Goal: Information Seeking & Learning: Learn about a topic

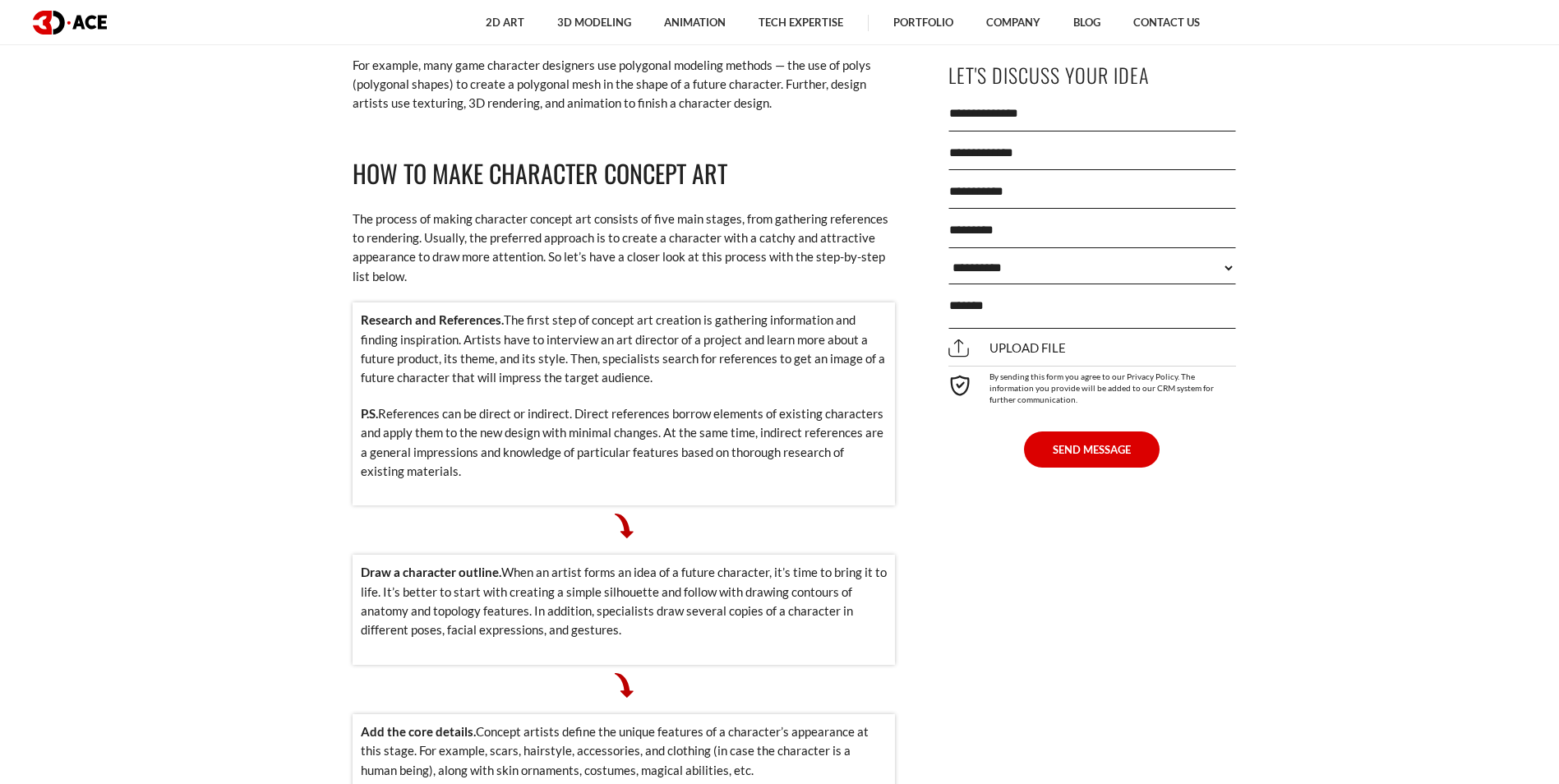
scroll to position [1561, 0]
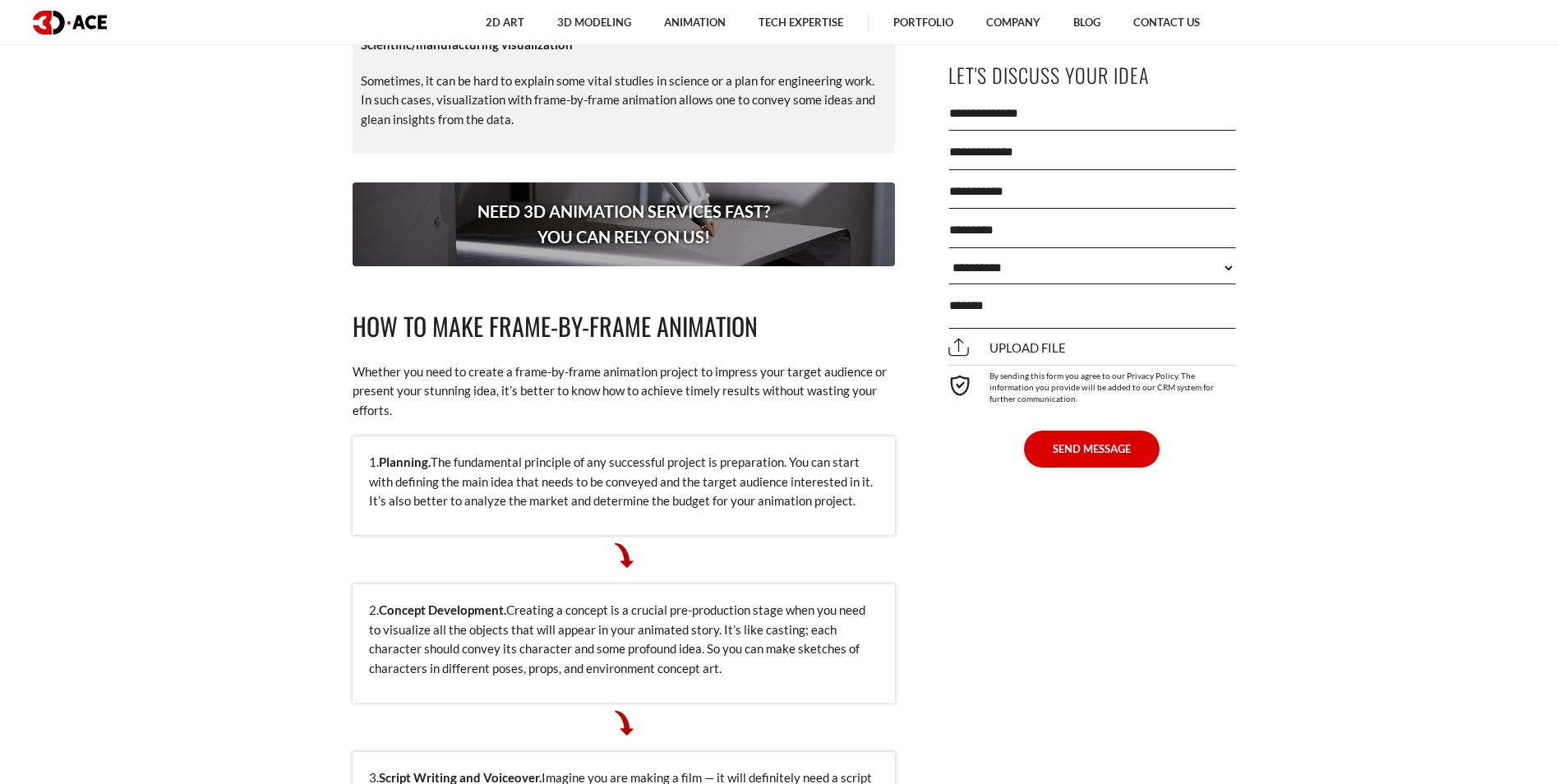
scroll to position [3204, 0]
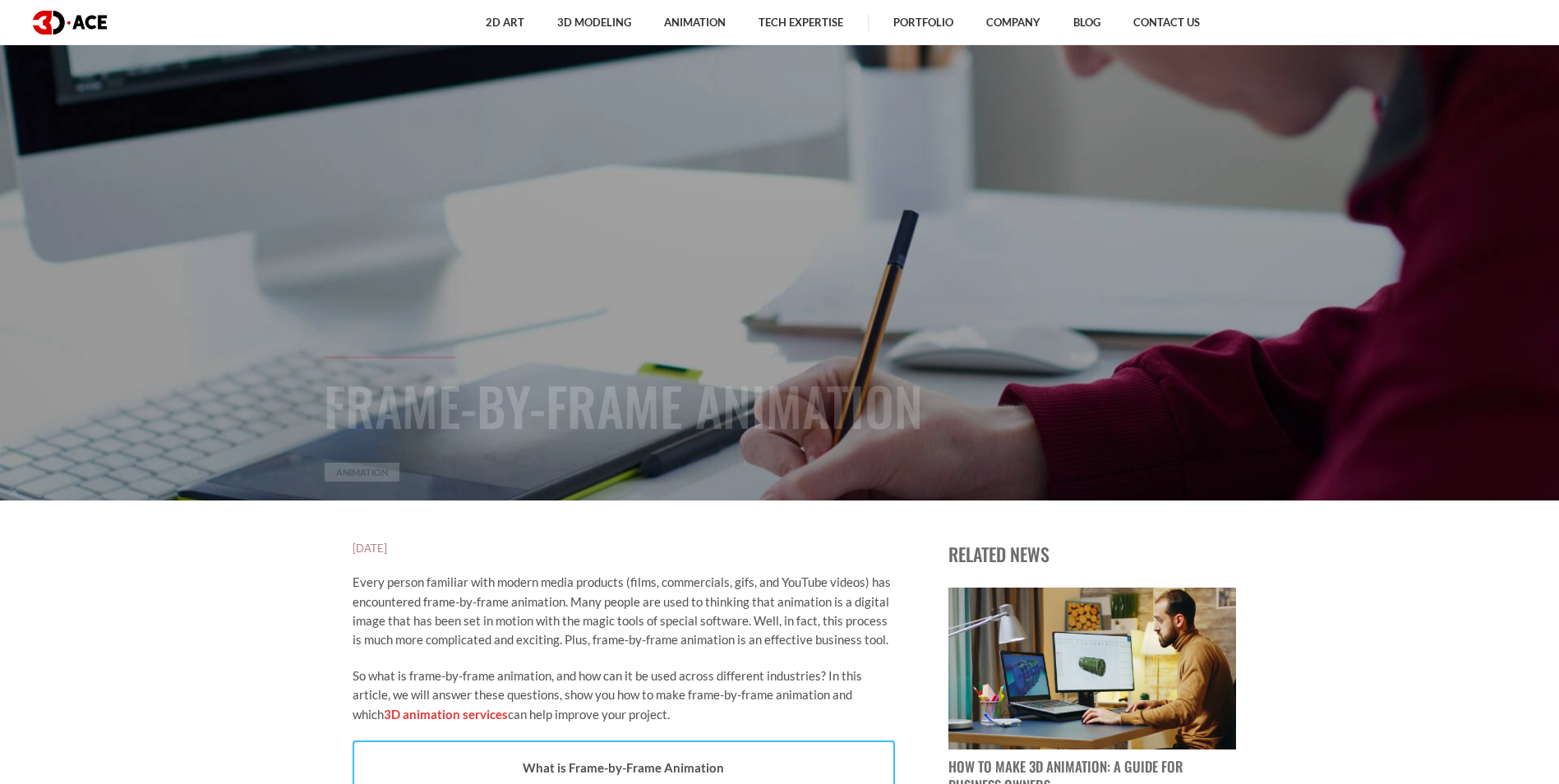
scroll to position [246, 0]
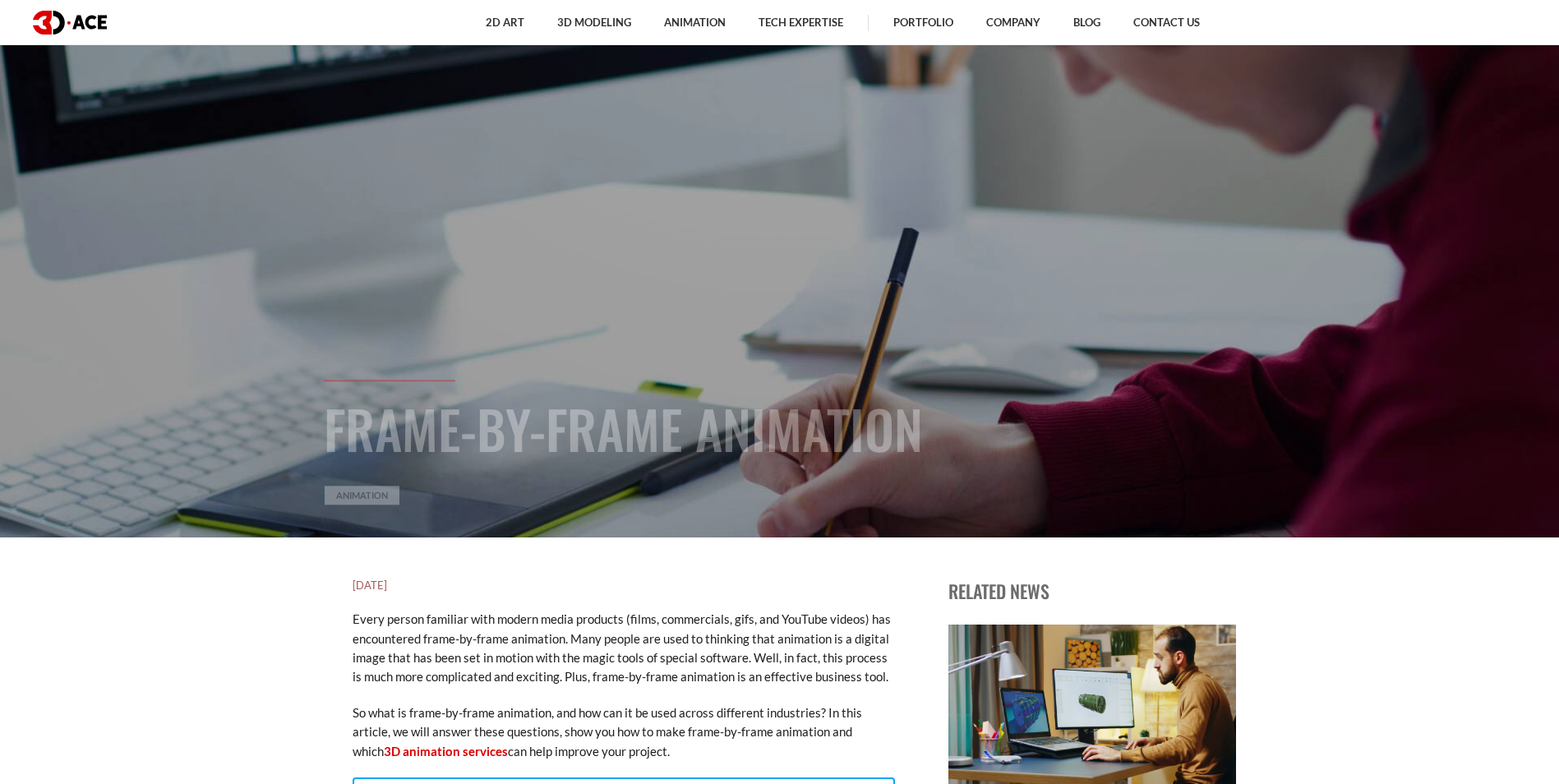
drag, startPoint x: 482, startPoint y: 424, endPoint x: 1101, endPoint y: 423, distance: 619.0
click at [1101, 423] on div "Frame-by-Frame Animation Animation" at bounding box center [780, 492] width 937 height 226
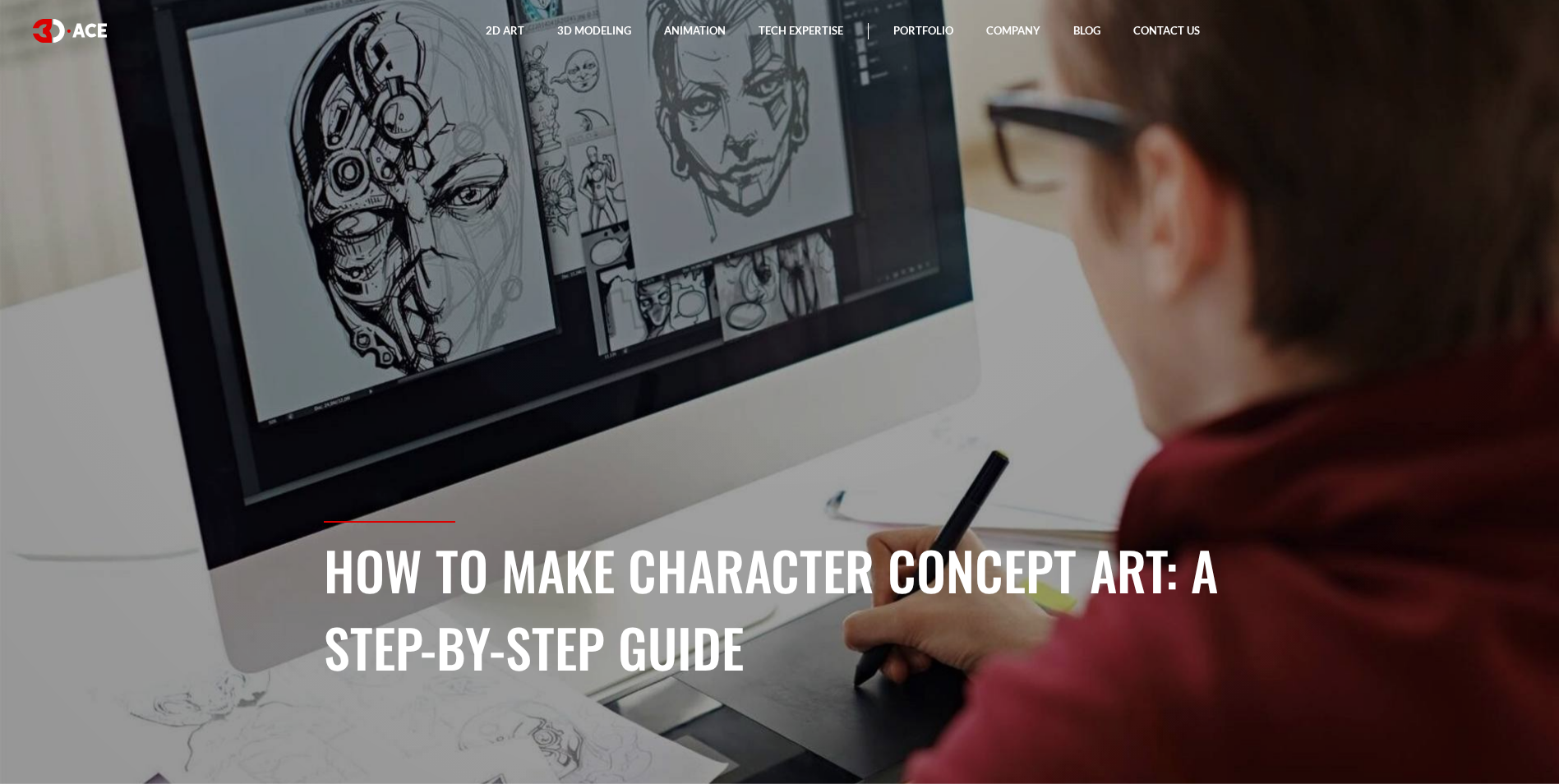
drag, startPoint x: 814, startPoint y: 651, endPoint x: 318, endPoint y: 581, distance: 500.9
click at [318, 581] on div "How to Make Character Concept Art: A Step-by-Step Guide" at bounding box center [780, 652] width 937 height 263
copy h1 "How to Make Character Concept Art: A Step-by-Step Guide"
